Goal: Task Accomplishment & Management: Manage account settings

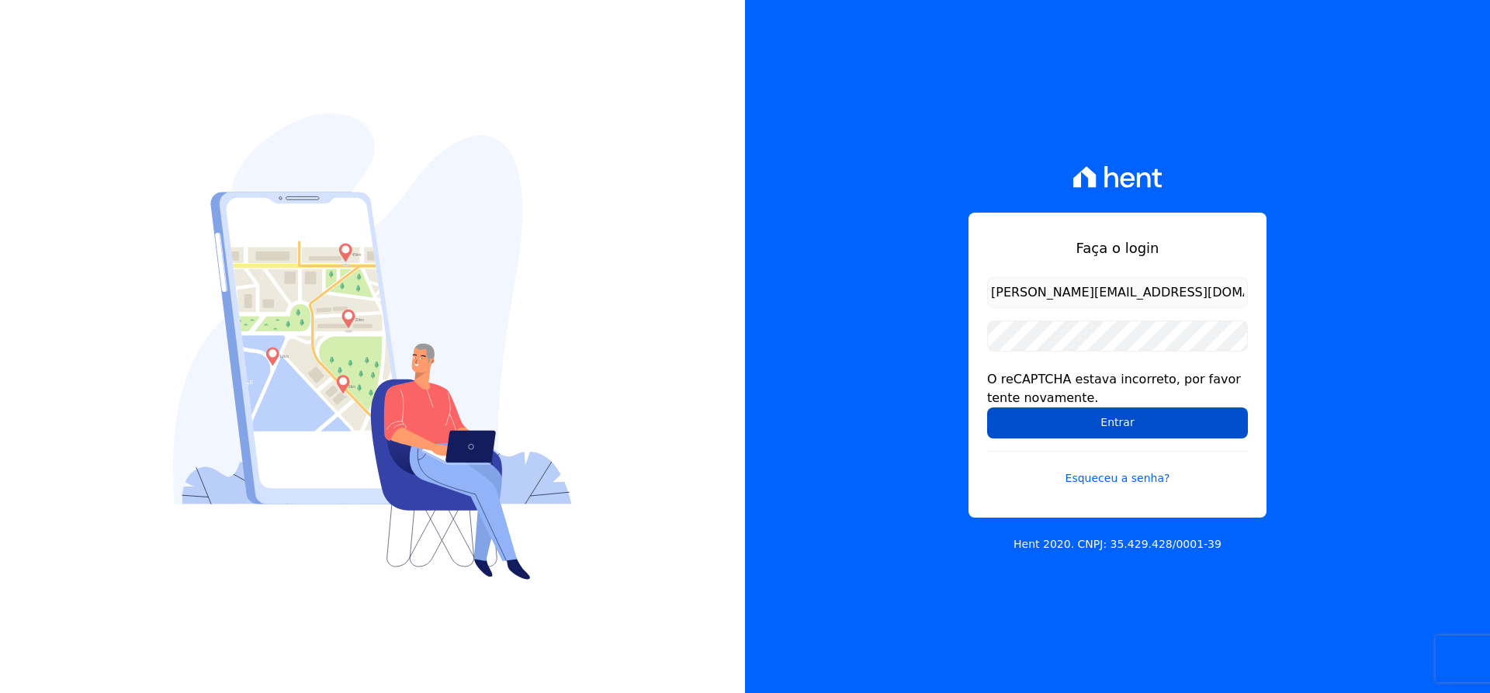
click at [1180, 426] on input "Entrar" at bounding box center [1117, 422] width 261 height 31
click at [1199, 291] on input "[PERSON_NAME][EMAIL_ADDRESS][DOMAIN_NAME]" at bounding box center [1117, 292] width 261 height 31
click at [987, 407] on input "Entrar" at bounding box center [1117, 422] width 261 height 31
click at [1199, 291] on input "[PERSON_NAME][EMAIL_ADDRESS][DOMAIN_NAME]" at bounding box center [1117, 292] width 261 height 31
click at [1121, 420] on input "Entrar" at bounding box center [1117, 422] width 261 height 31
